Goal: Information Seeking & Learning: Learn about a topic

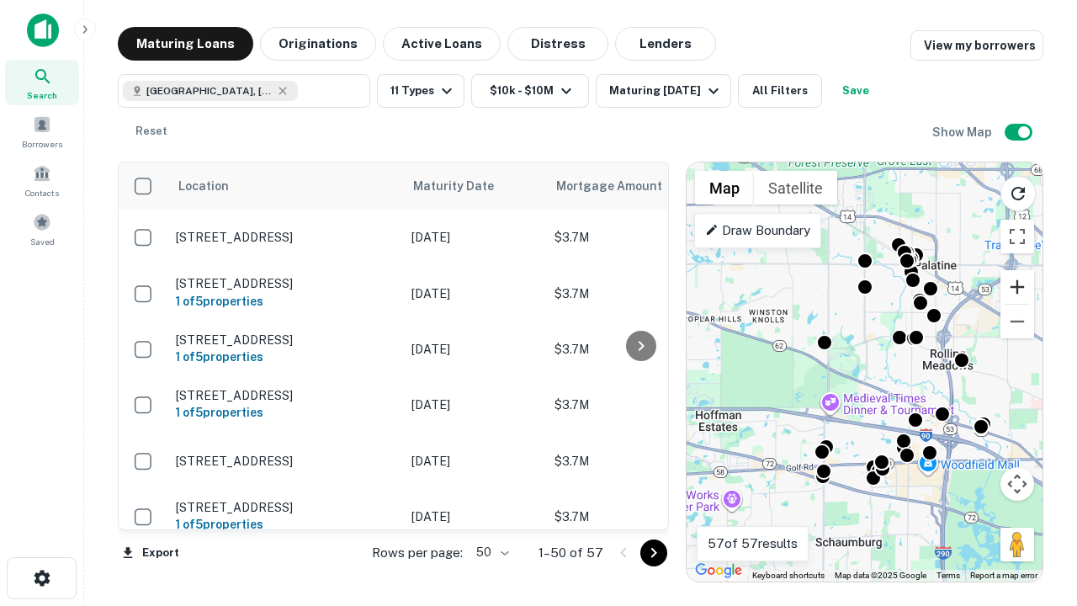
click at [1018, 287] on button "Zoom in" at bounding box center [1018, 287] width 34 height 34
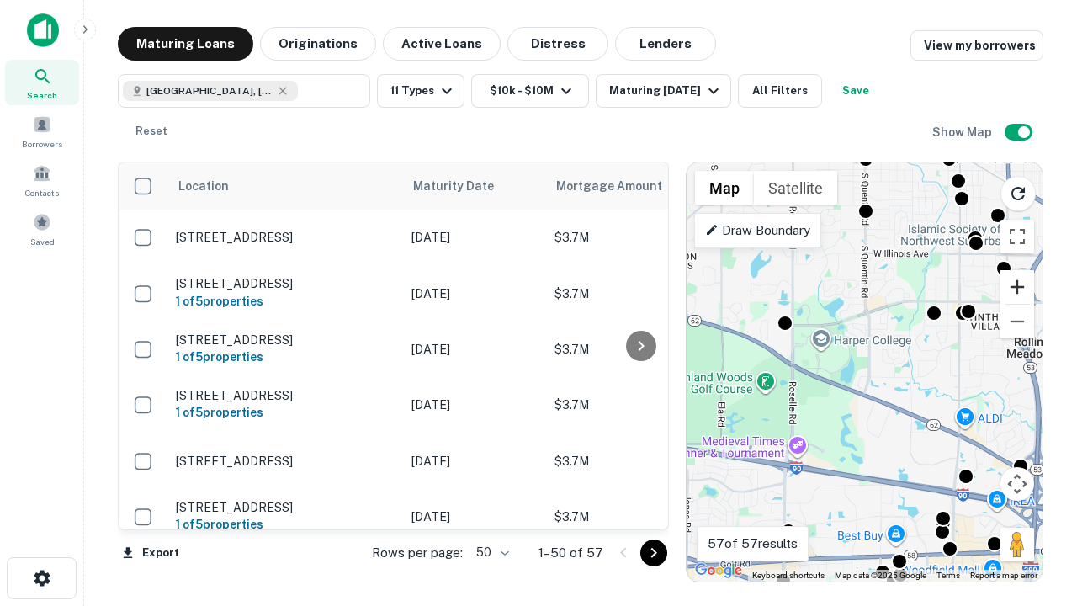
click at [1018, 287] on button "Zoom in" at bounding box center [1018, 287] width 34 height 34
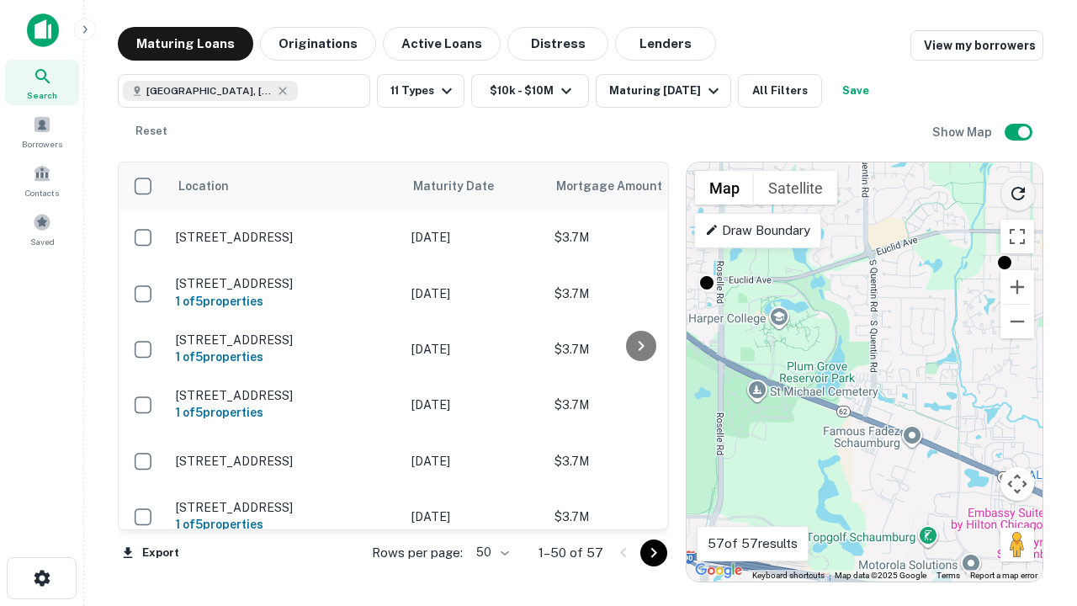
click at [1018, 190] on icon "Reload search area" at bounding box center [1018, 193] width 20 height 20
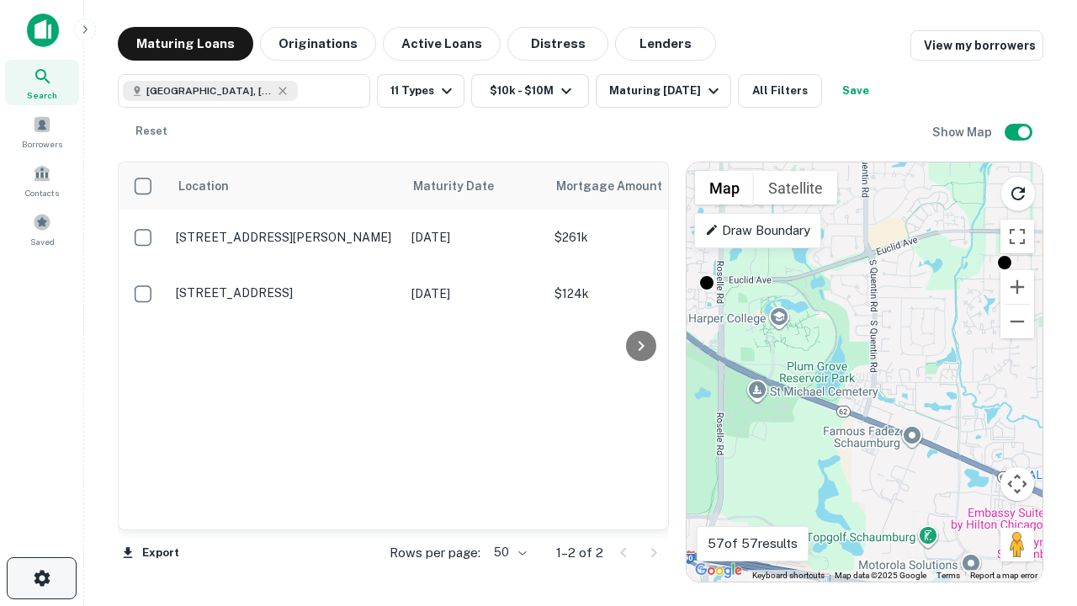
click at [41, 578] on icon "button" at bounding box center [42, 578] width 20 height 20
